Goal: Transaction & Acquisition: Purchase product/service

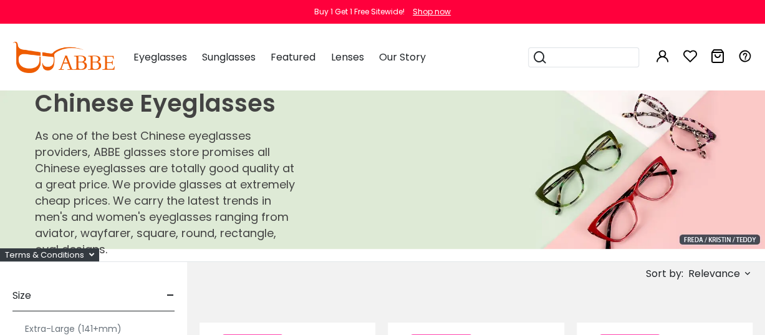
click at [175, 60] on div "Subscribe to our notifications for the latest news and updates. You can disable…" at bounding box center [382, 55] width 765 height 111
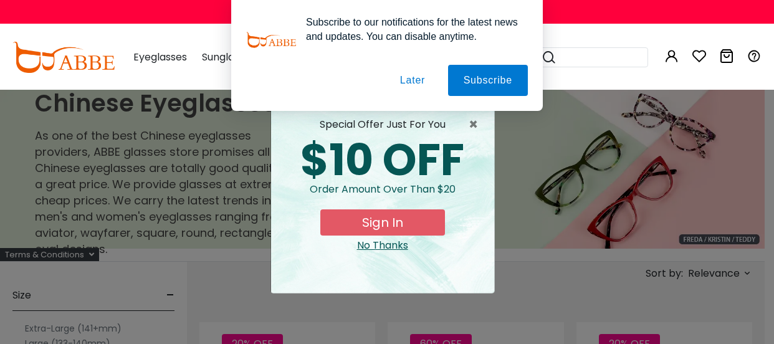
click at [0, 0] on button "Later" at bounding box center [0, 0] width 0 height 0
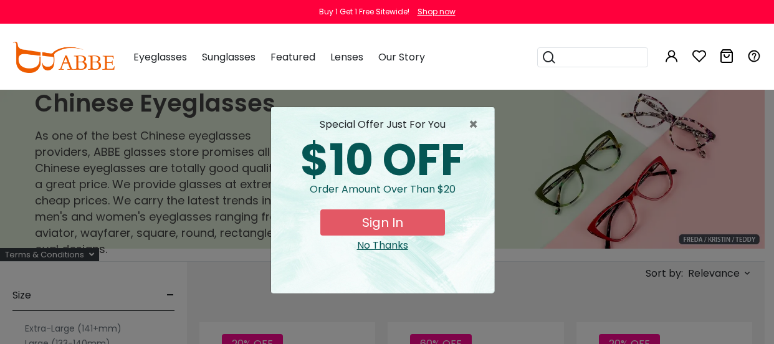
click at [362, 246] on div "No Thanks" at bounding box center [382, 245] width 203 height 15
click at [362, 246] on div "special offer just for you $10 OFF Order amount over than $20 Sign In No Thanks" at bounding box center [382, 200] width 223 height 186
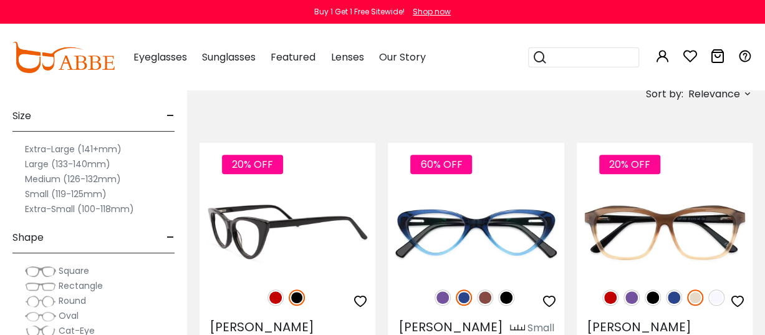
scroll to position [187, 0]
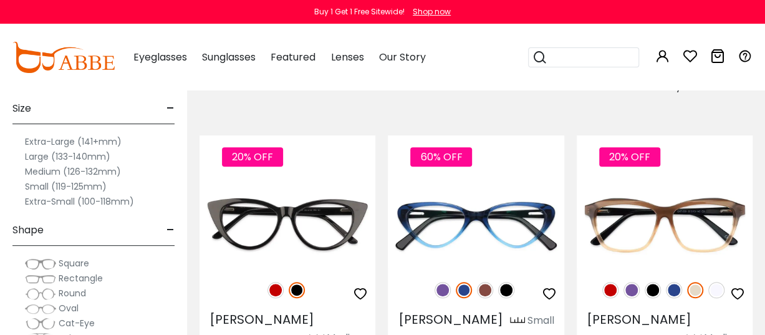
click at [36, 155] on label "Large (133-140mm)" at bounding box center [67, 156] width 85 height 15
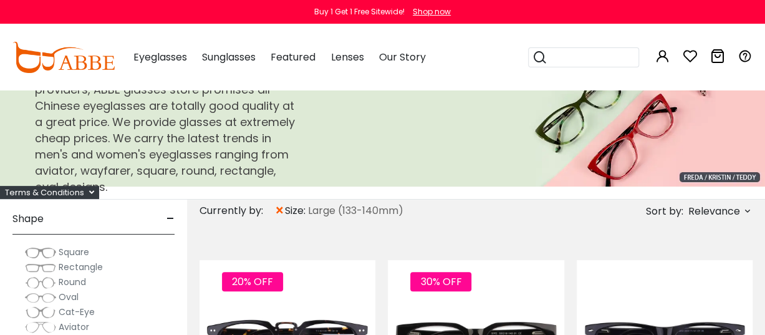
scroll to position [187, 0]
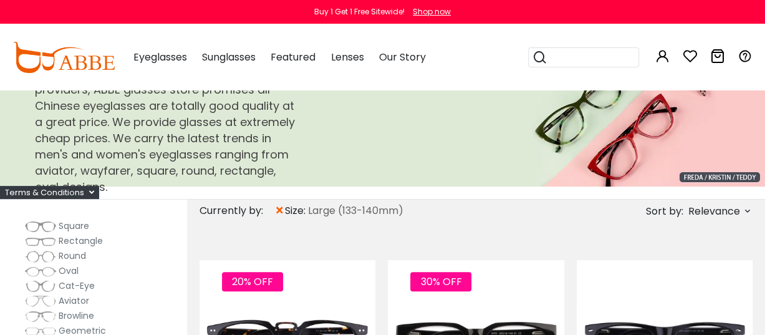
click at [40, 240] on img at bounding box center [40, 241] width 31 height 12
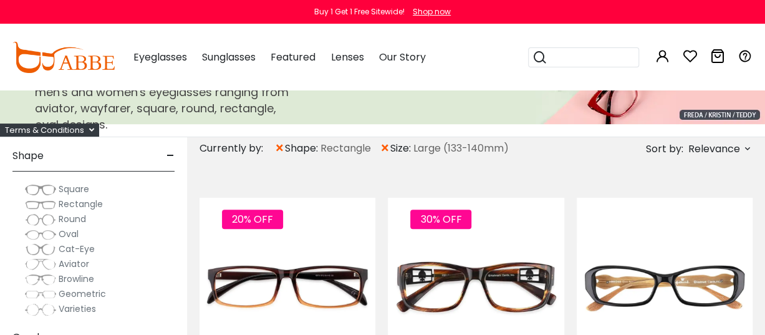
scroll to position [187, 0]
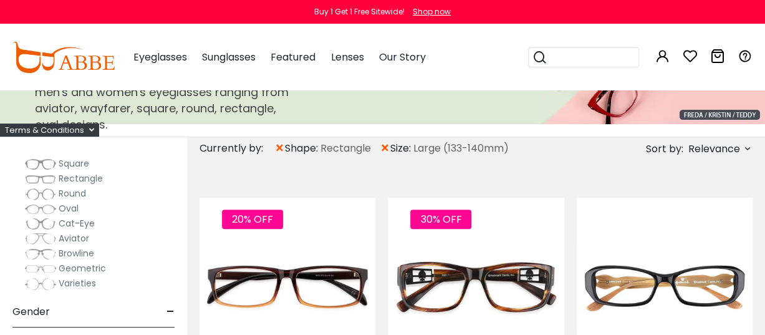
click at [44, 165] on img at bounding box center [40, 164] width 31 height 12
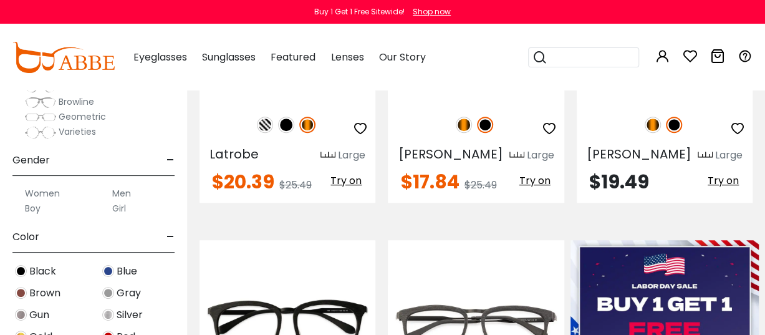
scroll to position [187, 0]
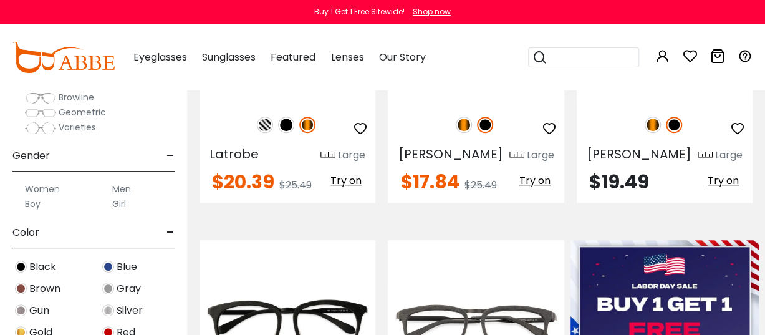
click at [126, 186] on label "Men" at bounding box center [121, 188] width 19 height 15
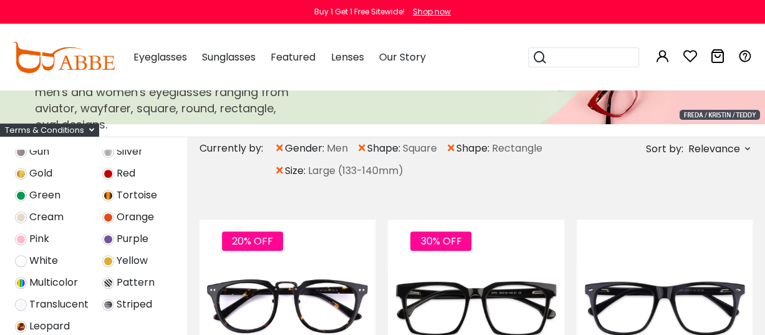
scroll to position [623, 0]
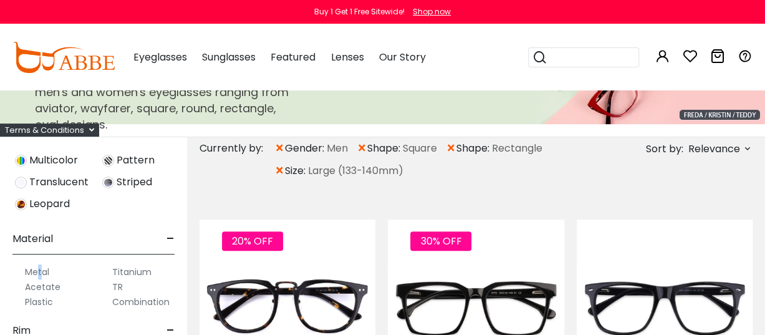
click at [40, 274] on label "Metal" at bounding box center [37, 271] width 24 height 15
click at [4, 272] on div "Clear All (4) Size - Extra-Large (141+mm) Large (133-140mm) Medium (126-132mm) …" at bounding box center [93, 313] width 187 height 353
click at [32, 266] on label "Metal" at bounding box center [37, 271] width 24 height 15
